Goal: Information Seeking & Learning: Learn about a topic

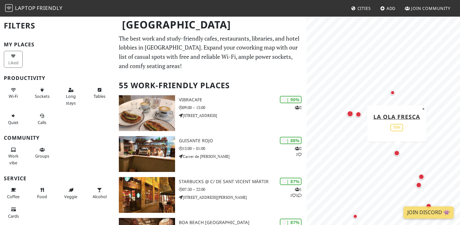
click at [396, 154] on div "Map marker" at bounding box center [397, 153] width 6 height 6
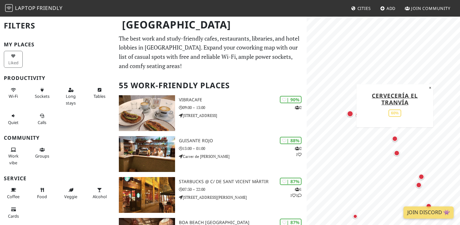
click at [394, 140] on div "Map marker" at bounding box center [395, 139] width 6 height 6
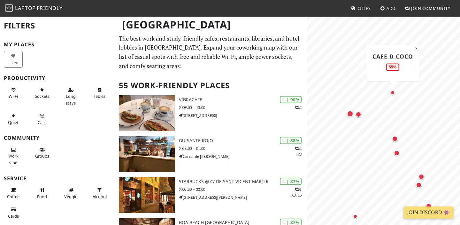
click at [394, 93] on div "Map marker" at bounding box center [392, 92] width 4 height 4
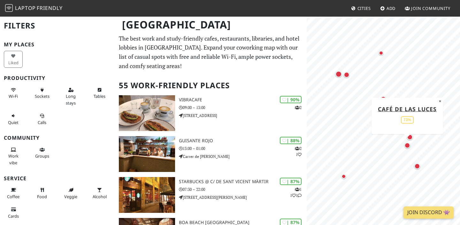
click at [407, 147] on div "Map marker" at bounding box center [407, 145] width 6 height 6
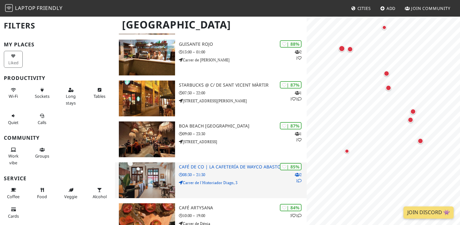
click at [253, 180] on p "Carrer de l'Historiador Diago, 3" at bounding box center [243, 183] width 128 height 6
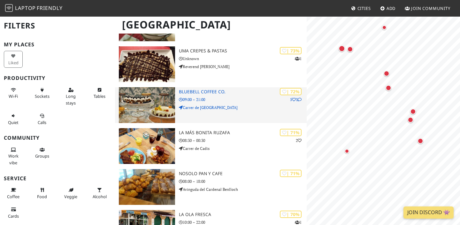
click at [236, 96] on div "| 72% 5 3 Bluebell Coffee Co. 09:00 – 21:00 Carrer de Buenos Aires" at bounding box center [243, 105] width 128 height 36
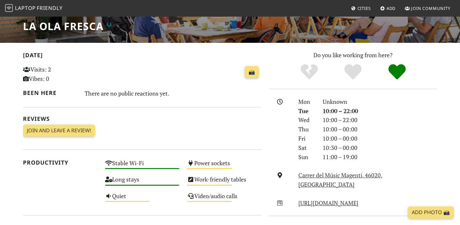
scroll to position [56, 0]
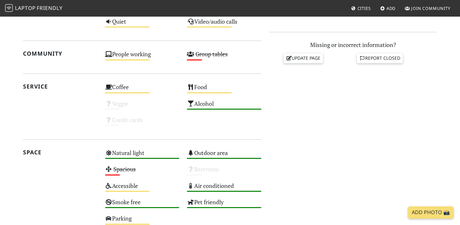
scroll to position [281, 0]
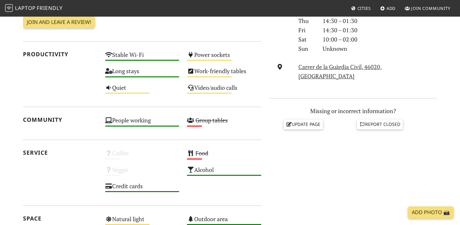
scroll to position [215, 0]
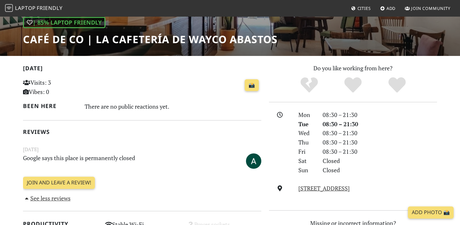
scroll to position [94, 0]
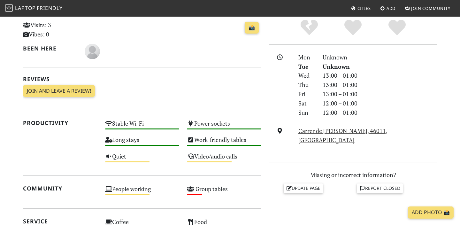
scroll to position [151, 0]
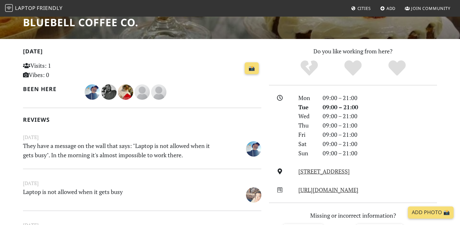
scroll to position [111, 0]
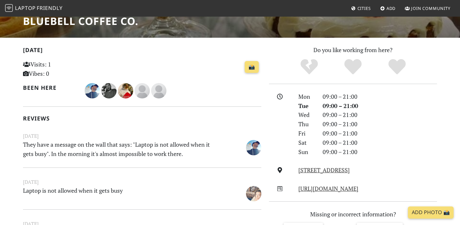
click at [205, 155] on p "They have a message on the wall that says: "Laptop is not allowed when it gets …" at bounding box center [121, 149] width 205 height 19
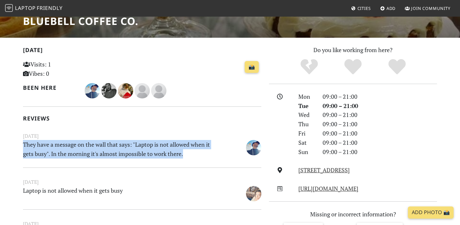
click at [205, 155] on p "They have a message on the wall that says: "Laptop is not allowed when it gets …" at bounding box center [121, 149] width 205 height 19
drag, startPoint x: 205, startPoint y: 155, endPoint x: 202, endPoint y: 123, distance: 32.7
click at [202, 123] on div "Today Visits: 1 Vibes: 0 📸 Been here Reviews November 06, 2021 They have a mess…" at bounding box center [142, 161] width 238 height 232
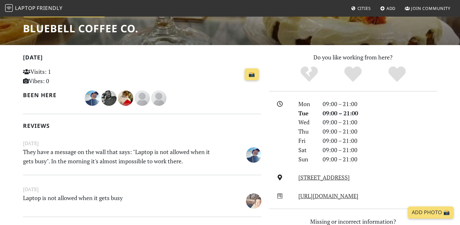
scroll to position [104, 0]
